Goal: Task Accomplishment & Management: Use online tool/utility

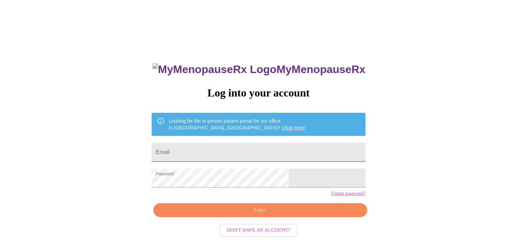
click at [231, 156] on input "Email" at bounding box center [259, 152] width 214 height 19
type input "[EMAIL_ADDRESS][DOMAIN_NAME]"
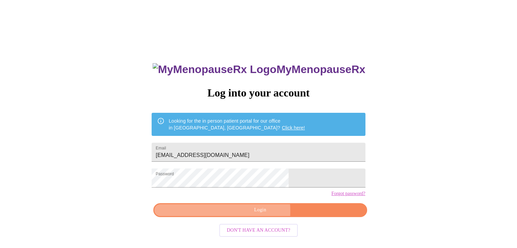
click at [243, 215] on span "Login" at bounding box center [260, 210] width 198 height 9
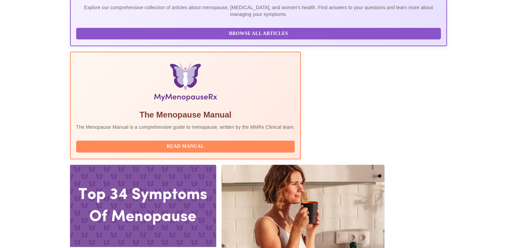
scroll to position [179, 0]
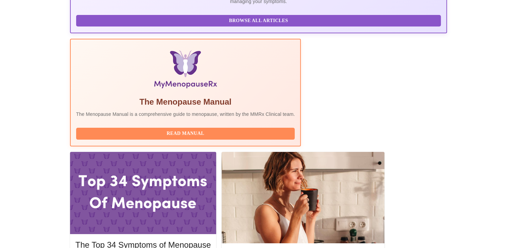
click span "Join Zoom Waiting Room"
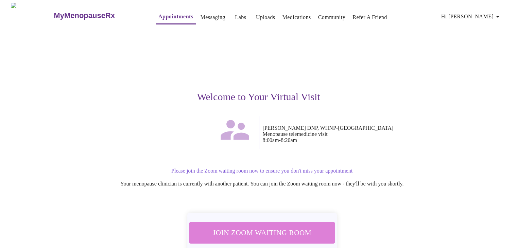
click at [282, 232] on span "Join Zoom Waiting Room" at bounding box center [262, 232] width 134 height 13
